Goal: Browse casually: Explore the website without a specific task or goal

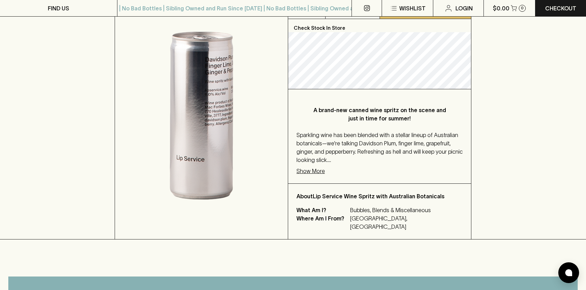
scroll to position [159, 0]
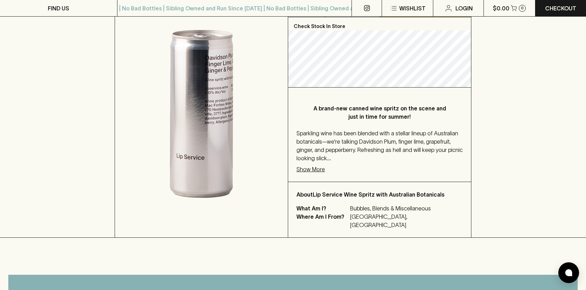
click at [317, 168] on p "Show More" at bounding box center [310, 169] width 28 height 8
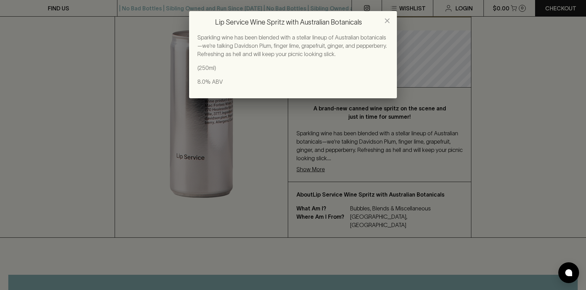
click at [387, 21] on icon "close" at bounding box center [387, 20] width 5 height 5
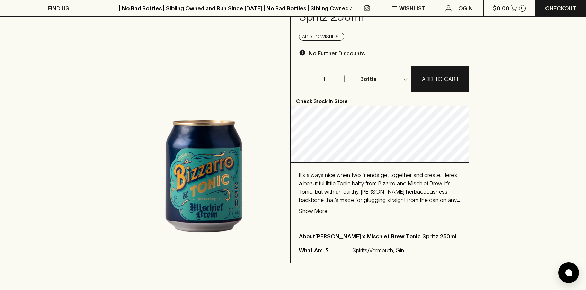
scroll to position [107, 0]
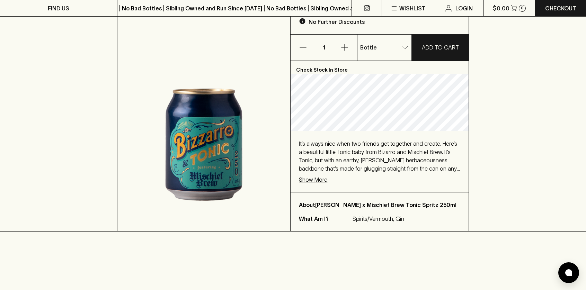
click at [318, 176] on p "Show More" at bounding box center [313, 180] width 28 height 8
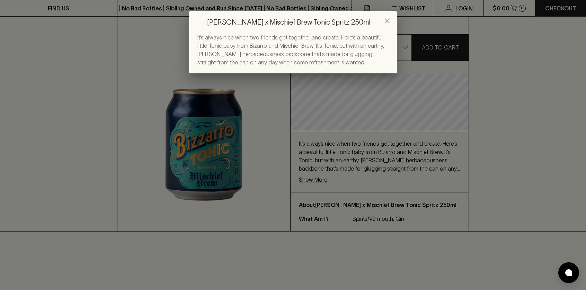
drag, startPoint x: 388, startPoint y: 20, endPoint x: 388, endPoint y: 24, distance: 3.8
click at [388, 20] on icon "close" at bounding box center [387, 20] width 5 height 5
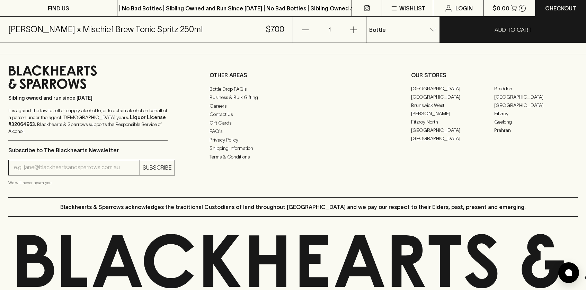
scroll to position [471, 0]
